Goal: Transaction & Acquisition: Purchase product/service

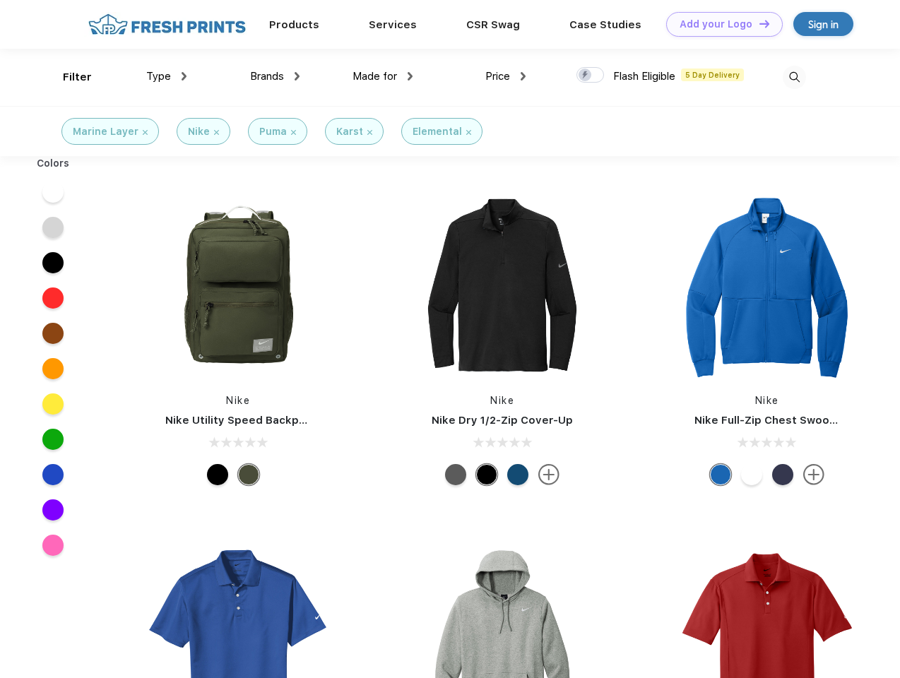
click at [719, 24] on link "Add your Logo Design Tool" at bounding box center [724, 24] width 117 height 25
click at [68, 77] on div "Filter" at bounding box center [77, 77] width 29 height 16
click at [167, 76] on span "Type" at bounding box center [158, 76] width 25 height 13
click at [275, 76] on span "Brands" at bounding box center [267, 76] width 34 height 13
click at [383, 76] on span "Made for" at bounding box center [375, 76] width 45 height 13
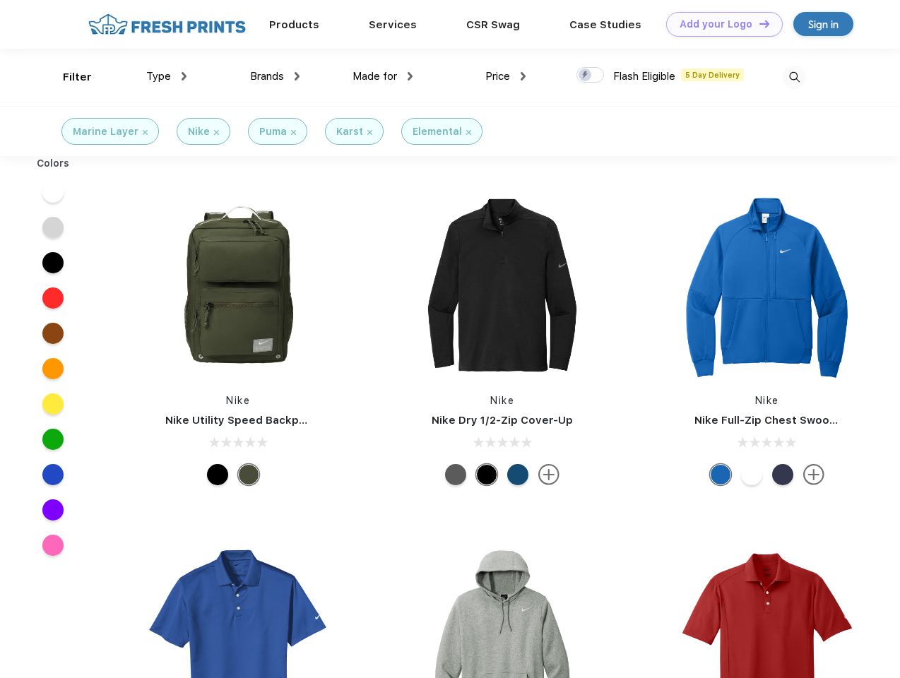
click at [506, 76] on span "Price" at bounding box center [497, 76] width 25 height 13
click at [591, 76] on div at bounding box center [590, 75] width 28 height 16
click at [586, 76] on input "checkbox" at bounding box center [580, 70] width 9 height 9
click at [794, 77] on img at bounding box center [794, 77] width 23 height 23
click at [53, 192] on div at bounding box center [53, 191] width 54 height 35
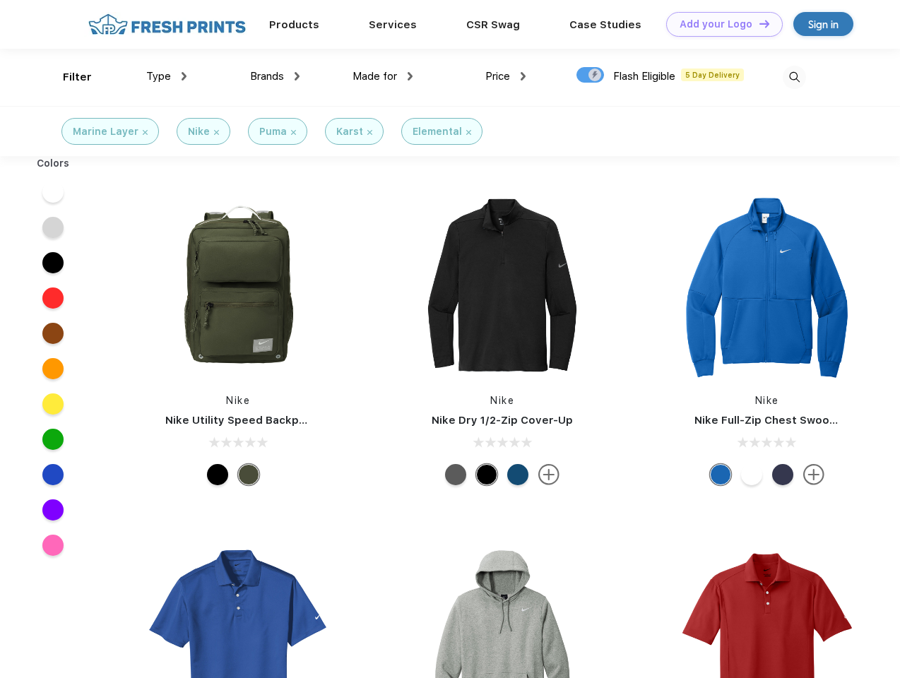
click at [53, 227] on div at bounding box center [53, 227] width 54 height 35
